Goal: Navigation & Orientation: Find specific page/section

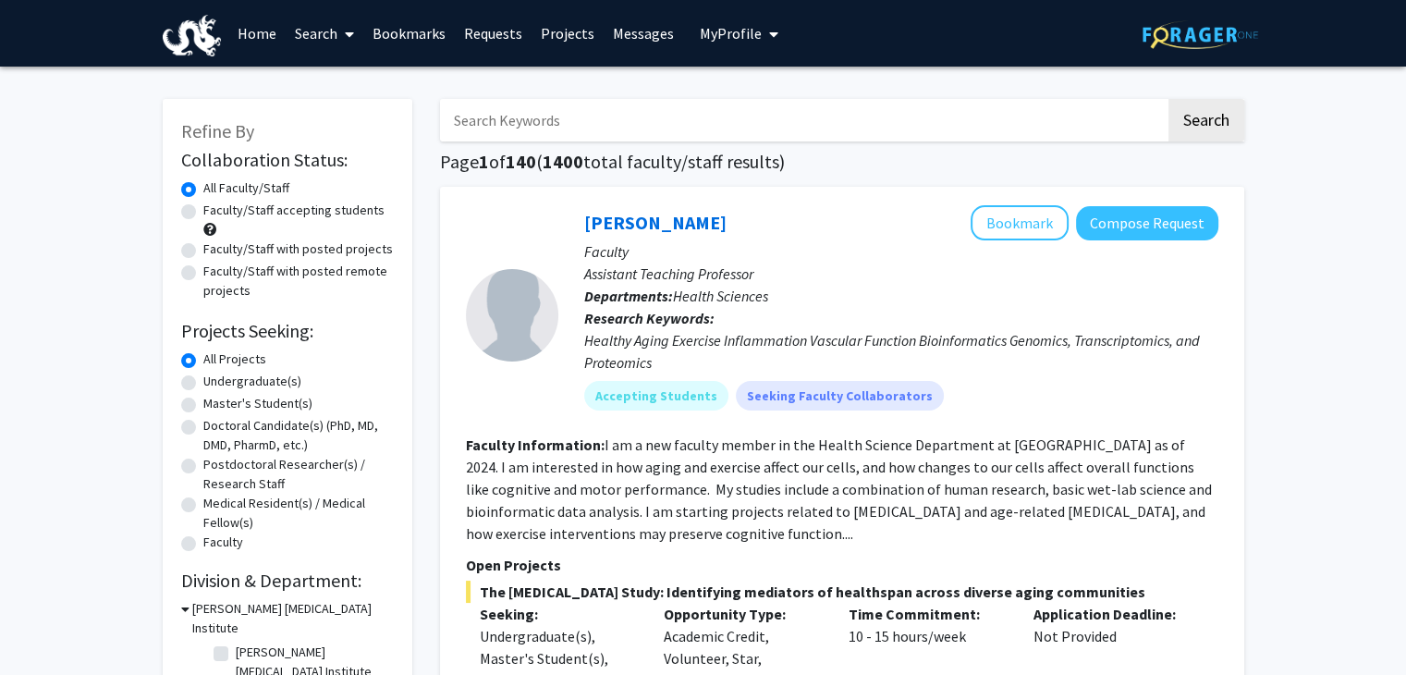
click at [485, 133] on input "Search Keywords" at bounding box center [803, 120] width 726 height 43
click at [326, 27] on link "Search" at bounding box center [325, 33] width 78 height 65
click at [564, 22] on link "Projects" at bounding box center [568, 33] width 72 height 65
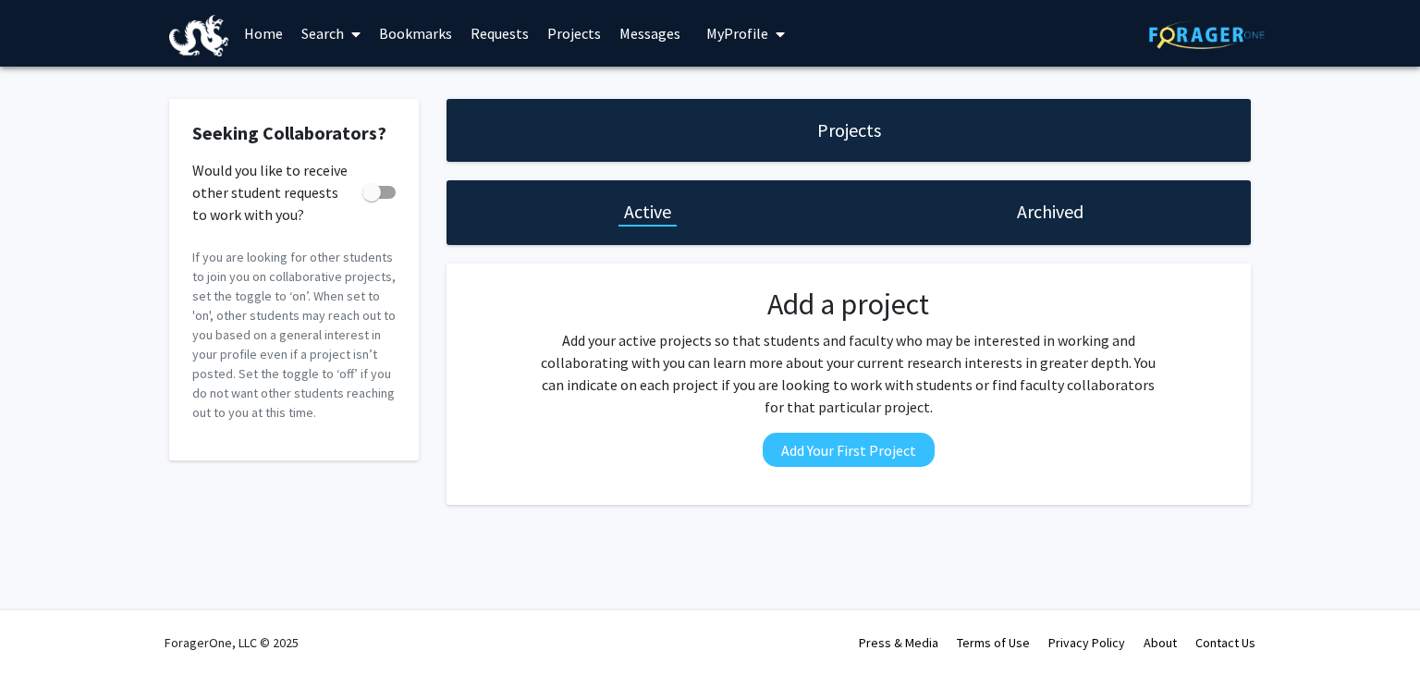
click at [506, 31] on link "Requests" at bounding box center [499, 33] width 77 height 65
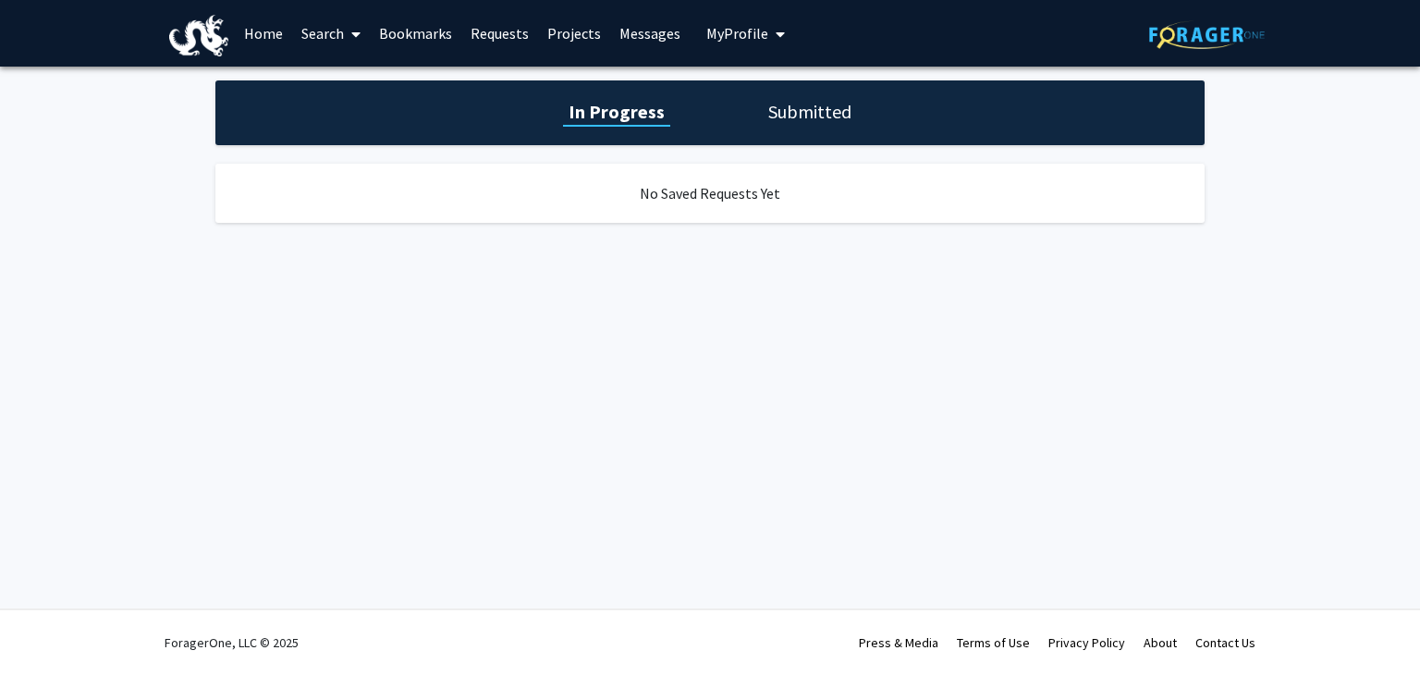
click at [359, 23] on span at bounding box center [352, 34] width 17 height 65
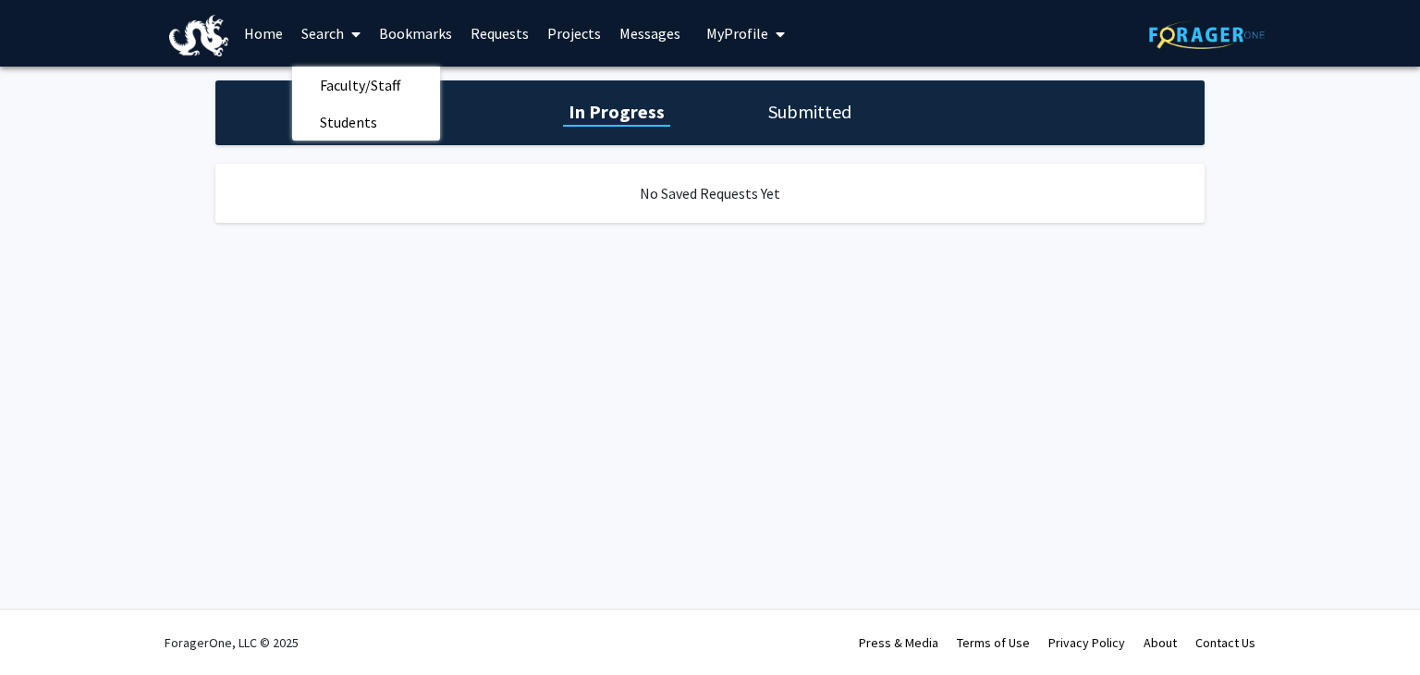
click at [305, 30] on link "Search" at bounding box center [331, 33] width 78 height 65
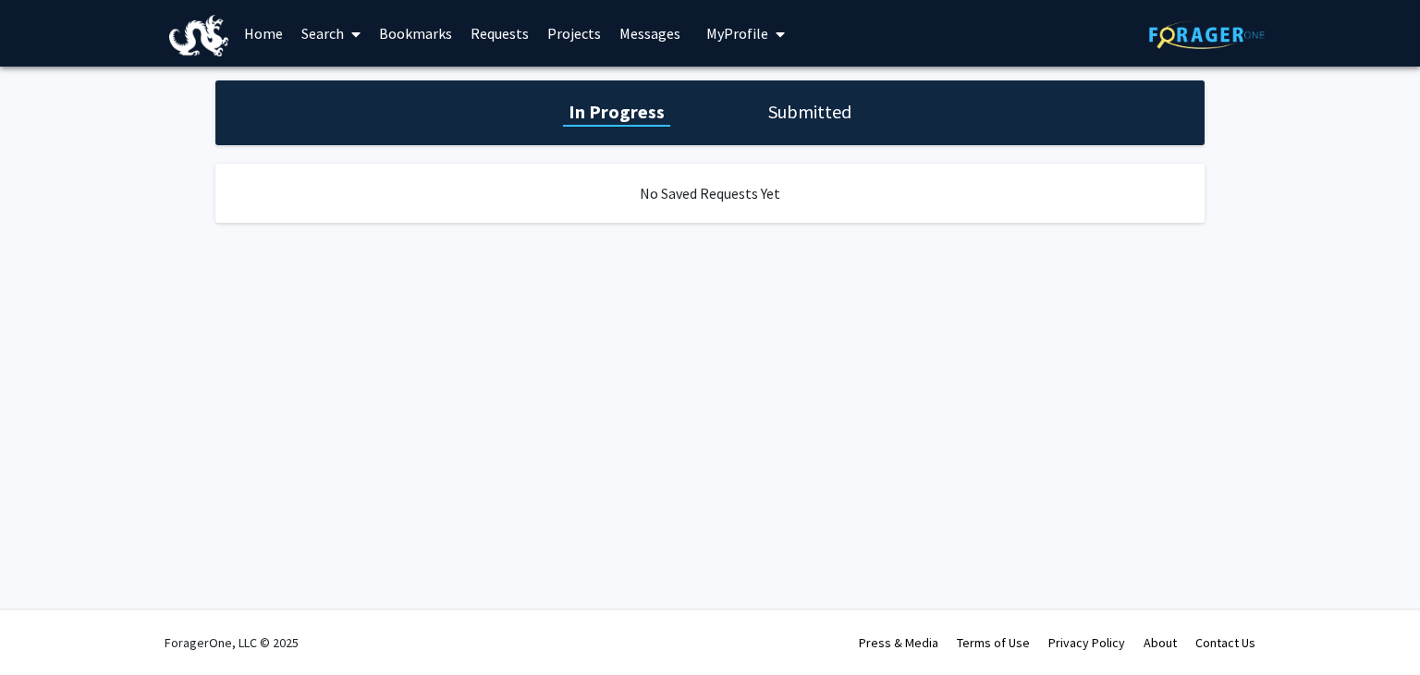
click at [292, 30] on link "Search" at bounding box center [331, 33] width 78 height 65
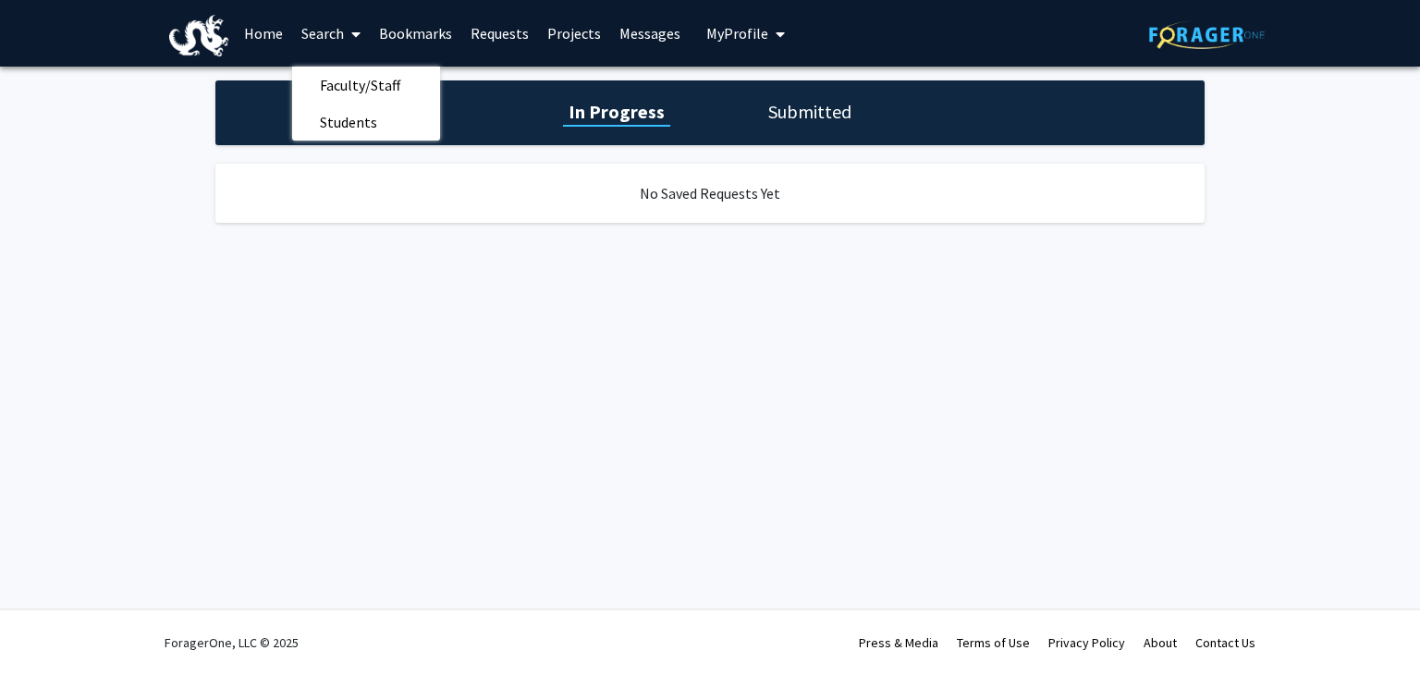
click at [263, 29] on link "Home" at bounding box center [263, 33] width 57 height 65
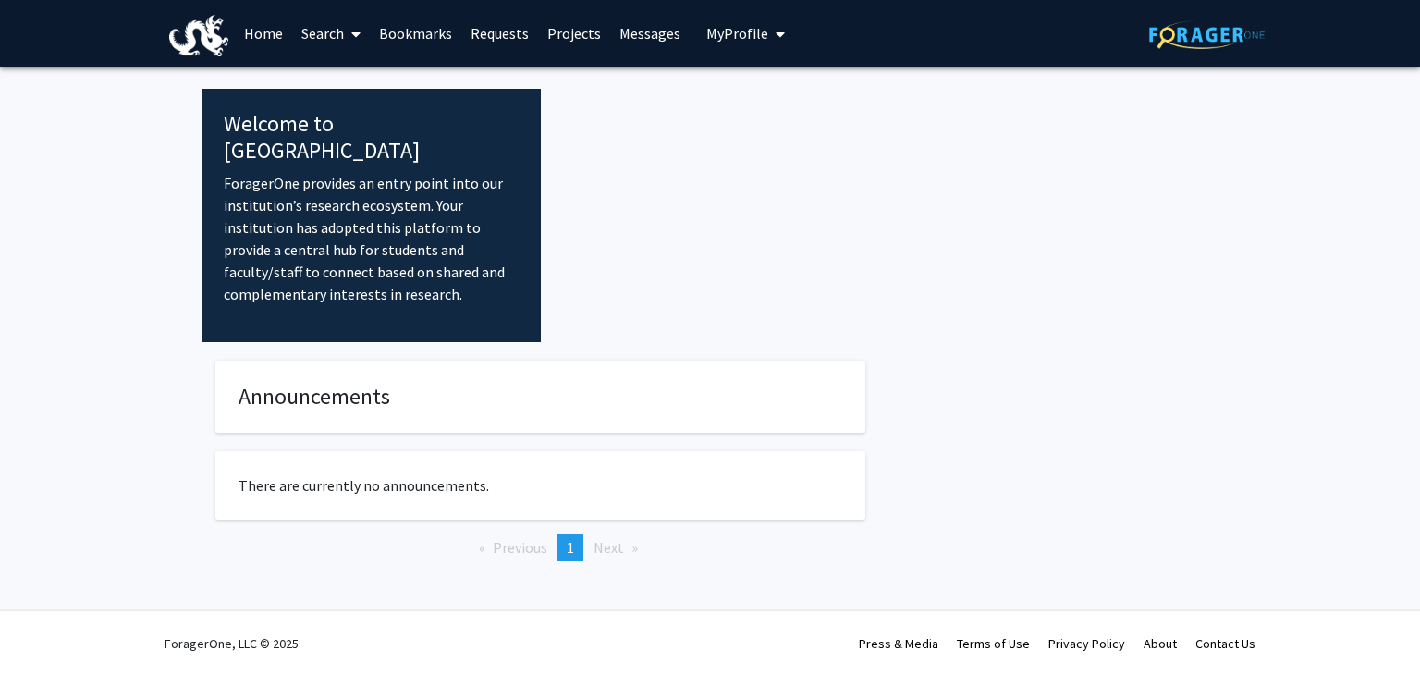
click at [263, 26] on link "Home" at bounding box center [263, 33] width 57 height 65
click at [736, 20] on button "My Profile" at bounding box center [746, 33] width 90 height 67
click at [729, 84] on img at bounding box center [737, 94] width 37 height 37
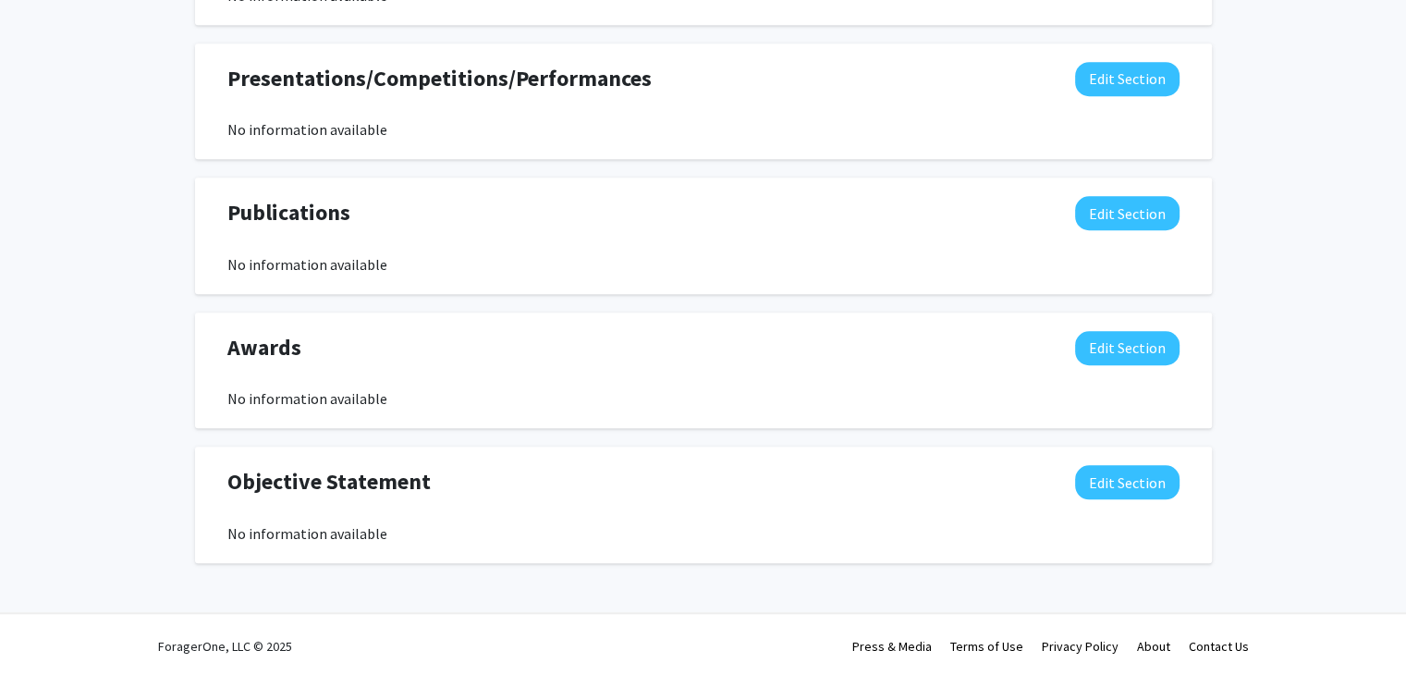
scroll to position [1460, 0]
